Goal: Transaction & Acquisition: Purchase product/service

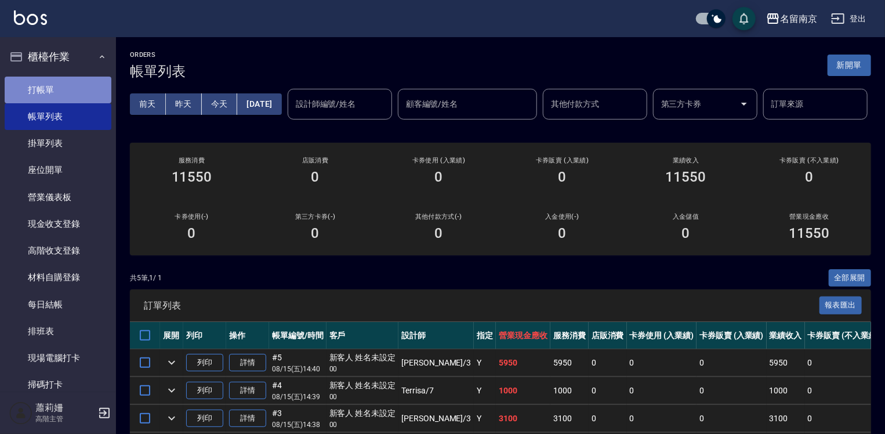
click at [65, 81] on link "打帳單" at bounding box center [58, 90] width 107 height 27
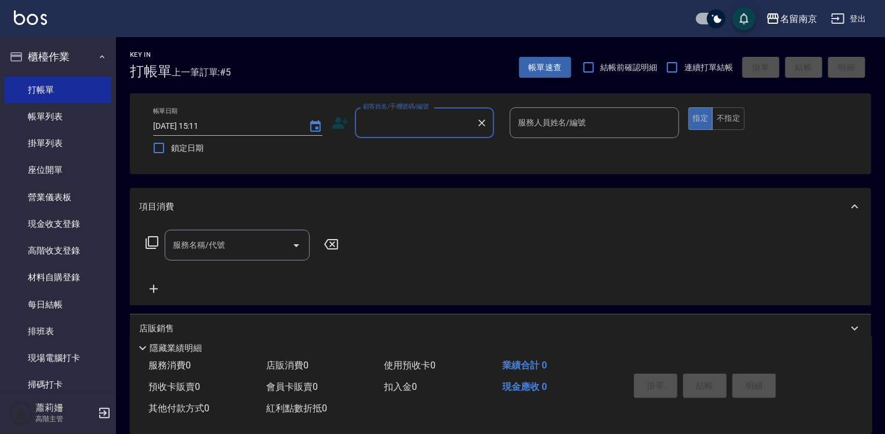
click at [413, 128] on input "顧客姓名/手機號碼/編號" at bounding box center [415, 123] width 111 height 20
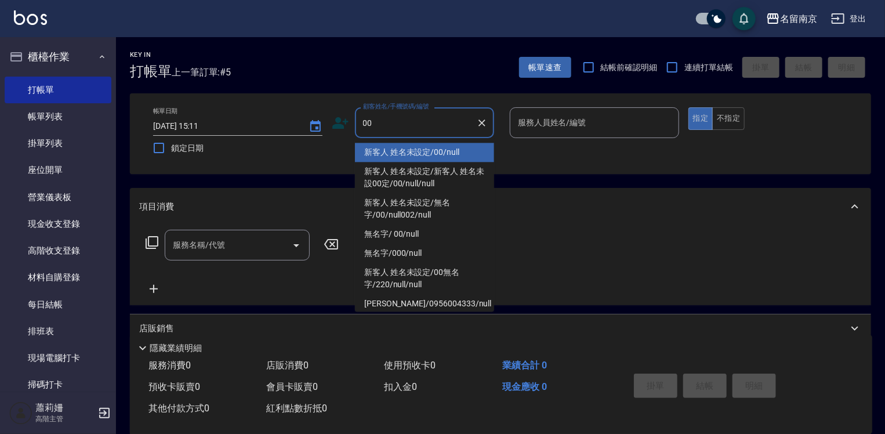
type input "新客人 姓名未設定/00/null"
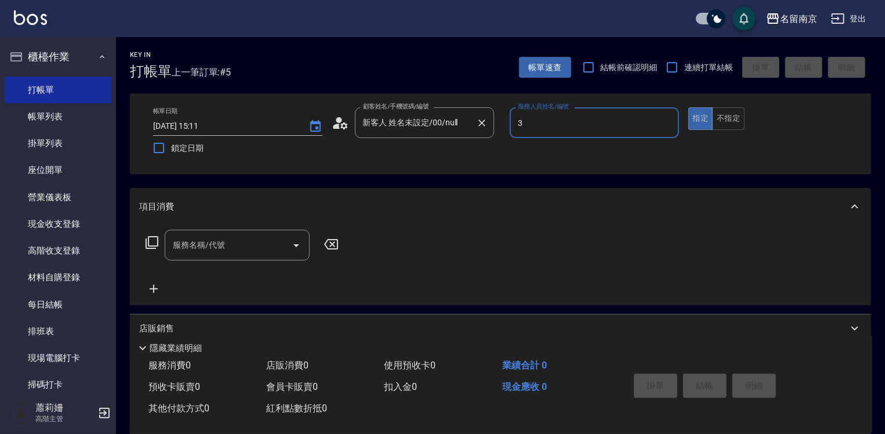
type input "[PERSON_NAME]-3"
type button "true"
click at [724, 124] on button "不指定" at bounding box center [728, 118] width 32 height 23
drag, startPoint x: 231, startPoint y: 244, endPoint x: 243, endPoint y: 245, distance: 11.7
click at [238, 244] on input "服務名稱/代號" at bounding box center [228, 245] width 117 height 20
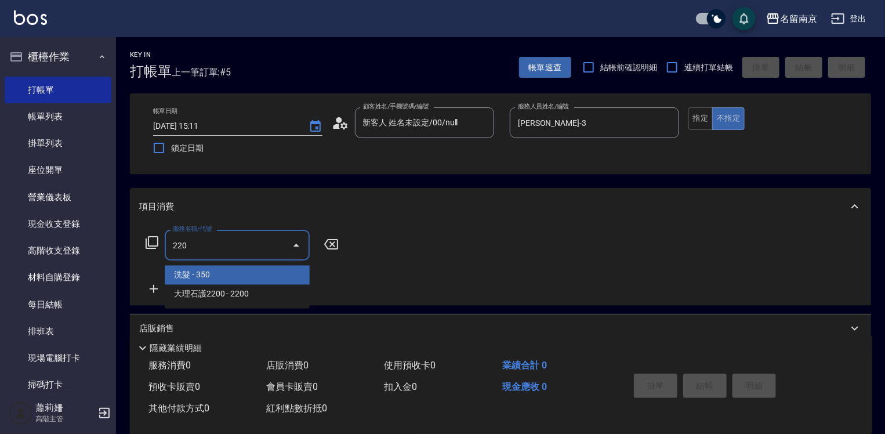
type input "洗髮(220)"
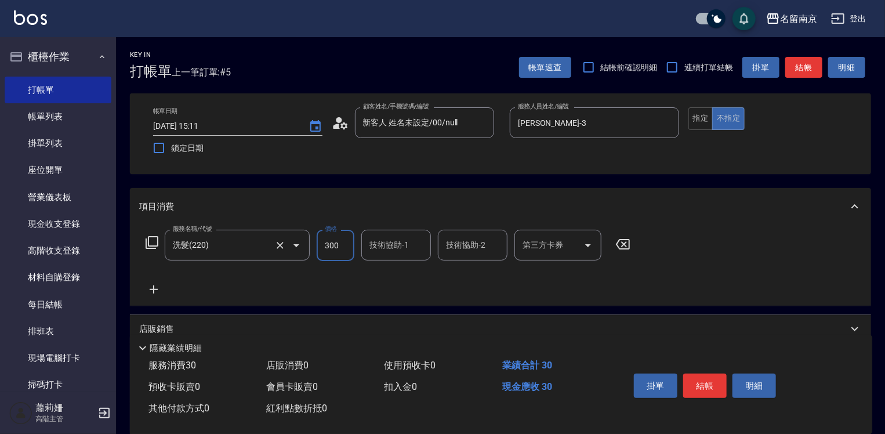
type input "300"
type input "[PERSON_NAME]-3"
click at [155, 284] on icon at bounding box center [153, 289] width 29 height 14
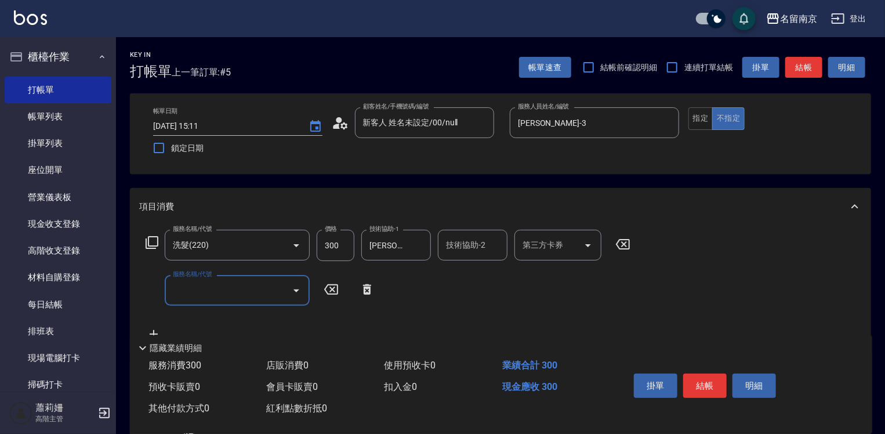
click at [186, 292] on input "服務名稱/代號" at bounding box center [228, 290] width 117 height 20
type input "剪髮(301)"
type input "550"
click at [721, 385] on button "結帳" at bounding box center [704, 385] width 43 height 24
